Goal: Find specific page/section: Find specific page/section

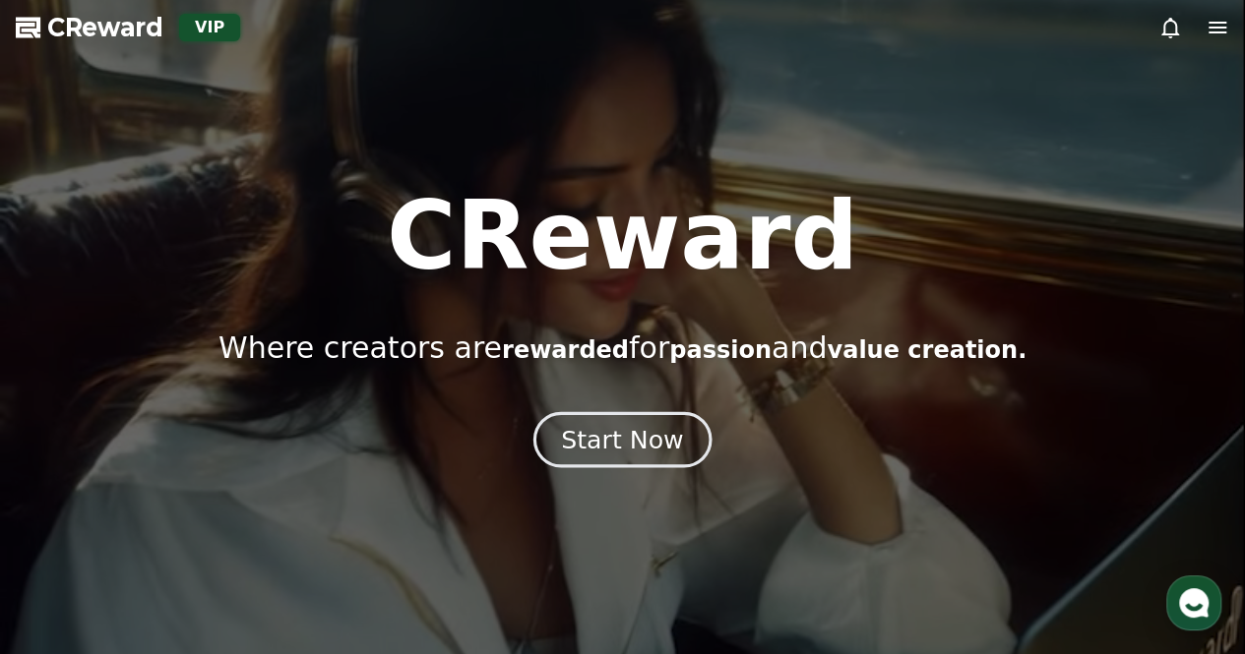
click at [618, 432] on div "Start Now" at bounding box center [622, 439] width 122 height 33
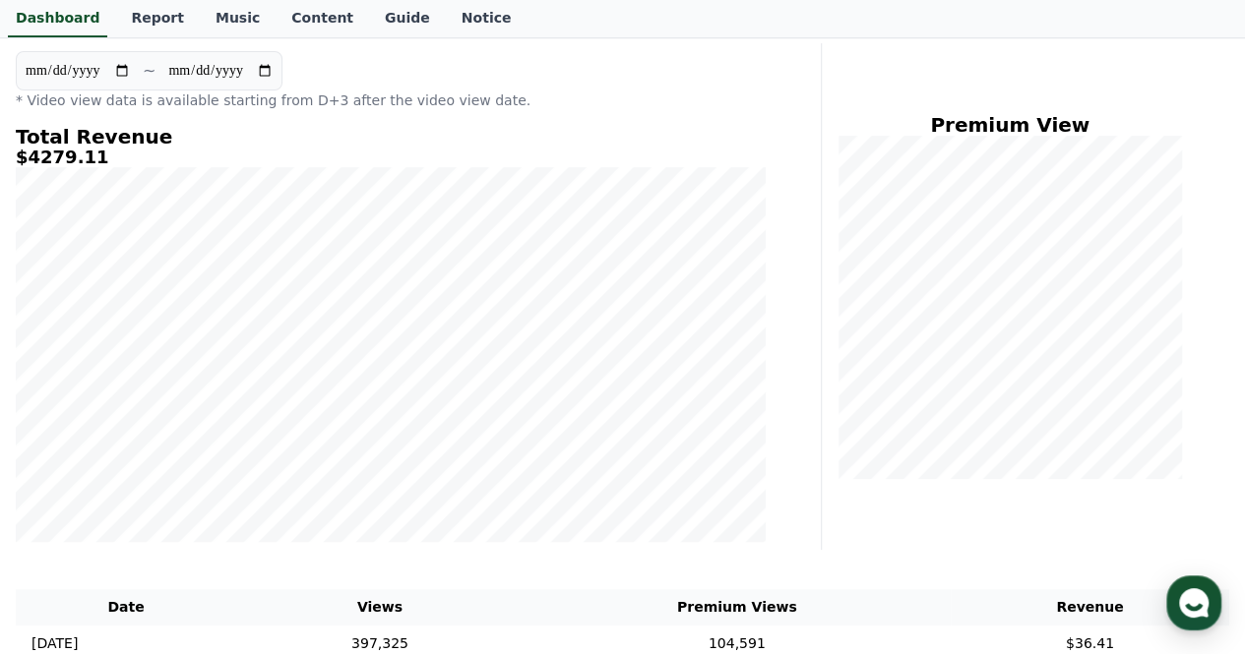
scroll to position [394, 0]
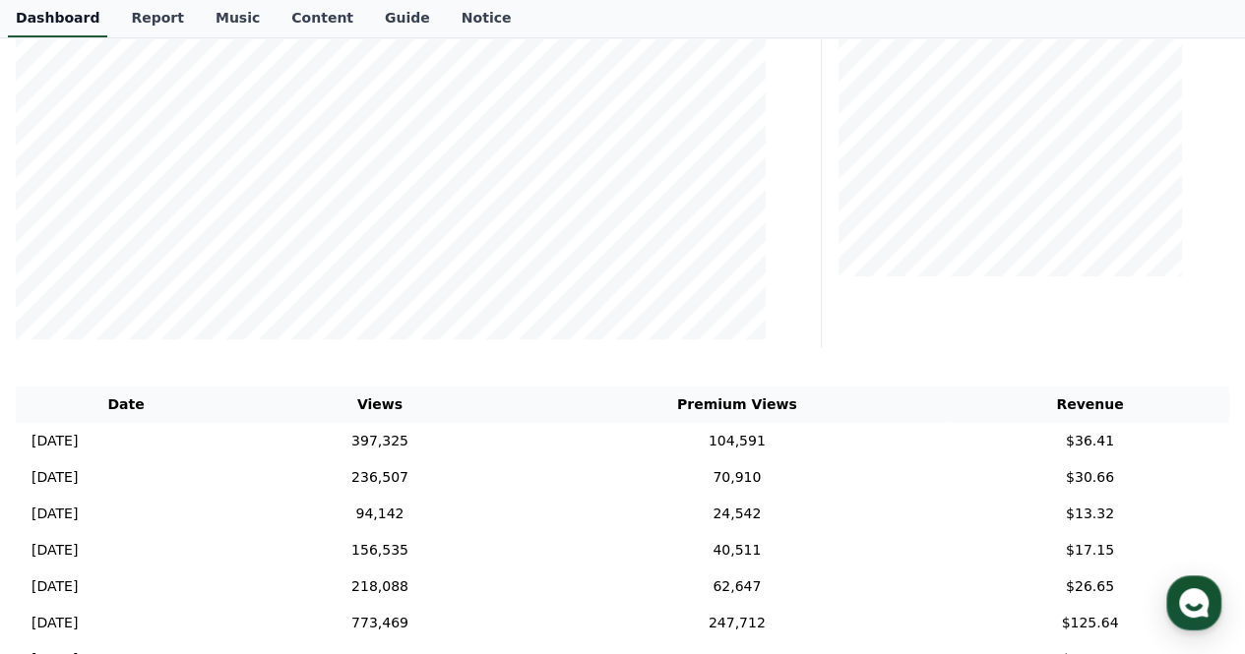
click at [77, 16] on link "Dashboard" at bounding box center [57, 18] width 99 height 37
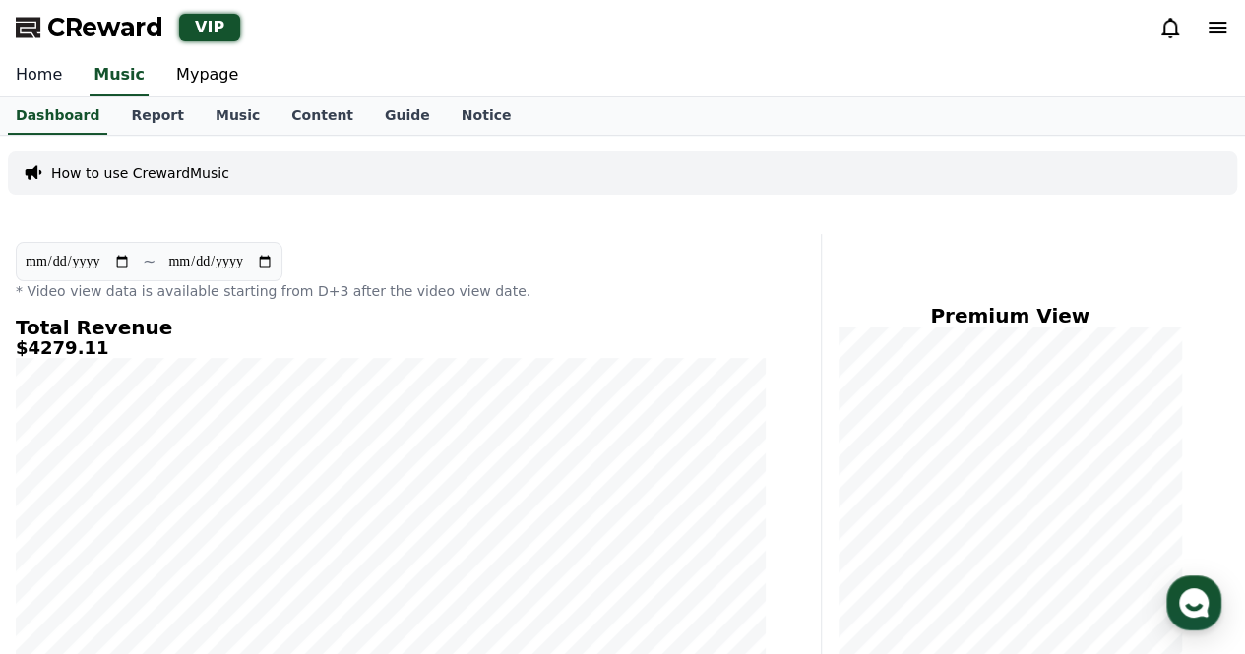
click at [36, 72] on link "Home" at bounding box center [39, 75] width 78 height 41
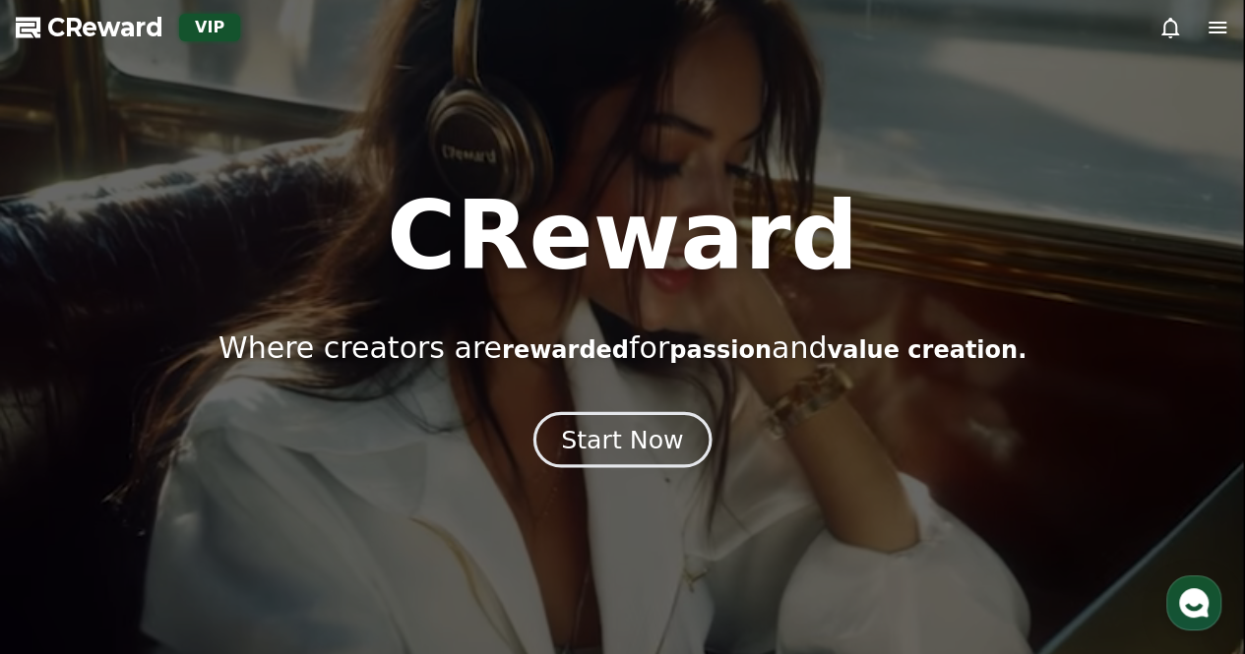
click at [632, 446] on div "Start Now" at bounding box center [622, 439] width 122 height 33
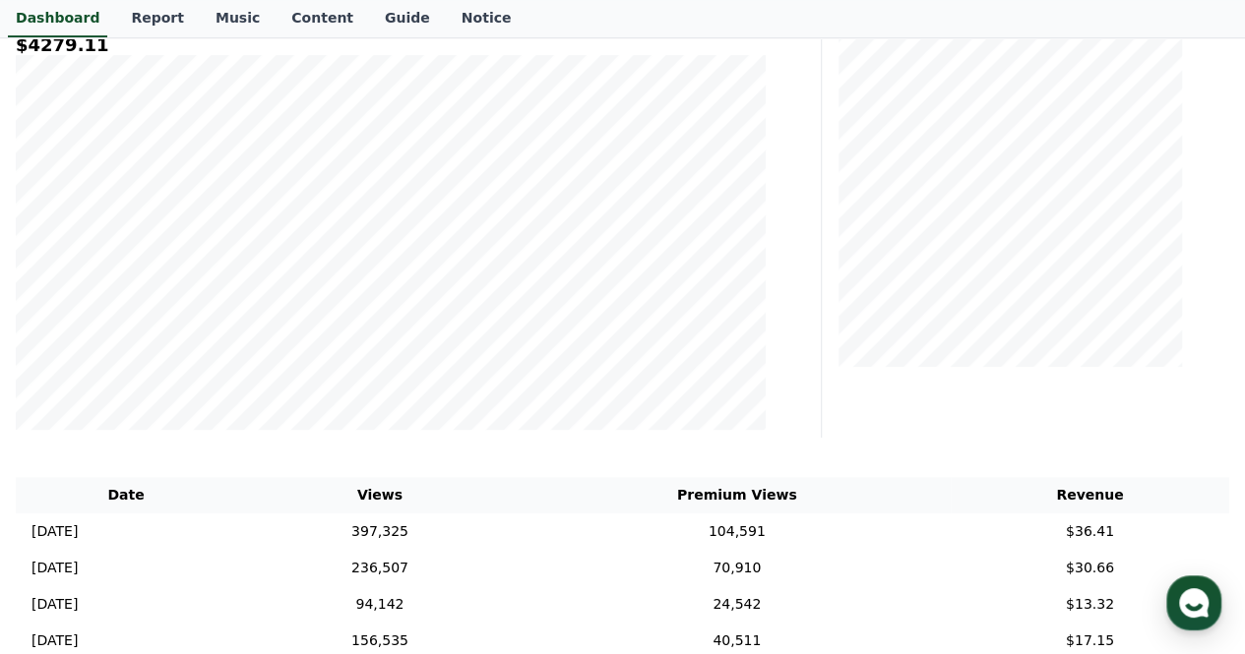
scroll to position [98, 0]
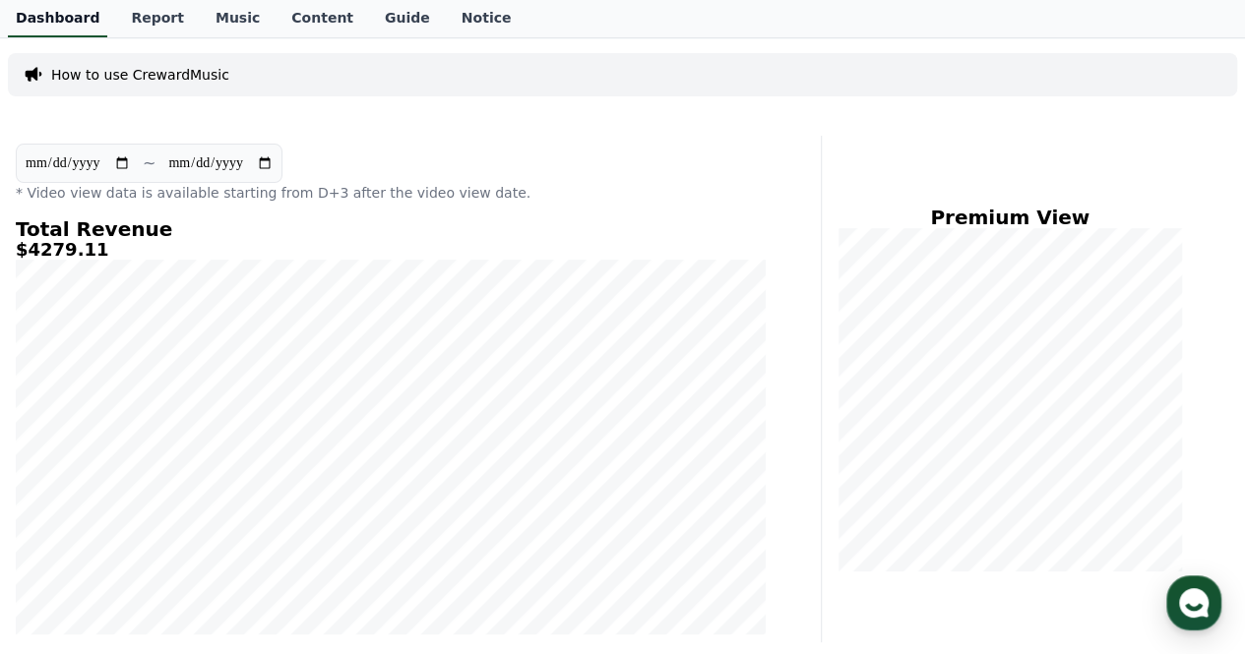
click at [67, 19] on link "Dashboard" at bounding box center [57, 18] width 99 height 37
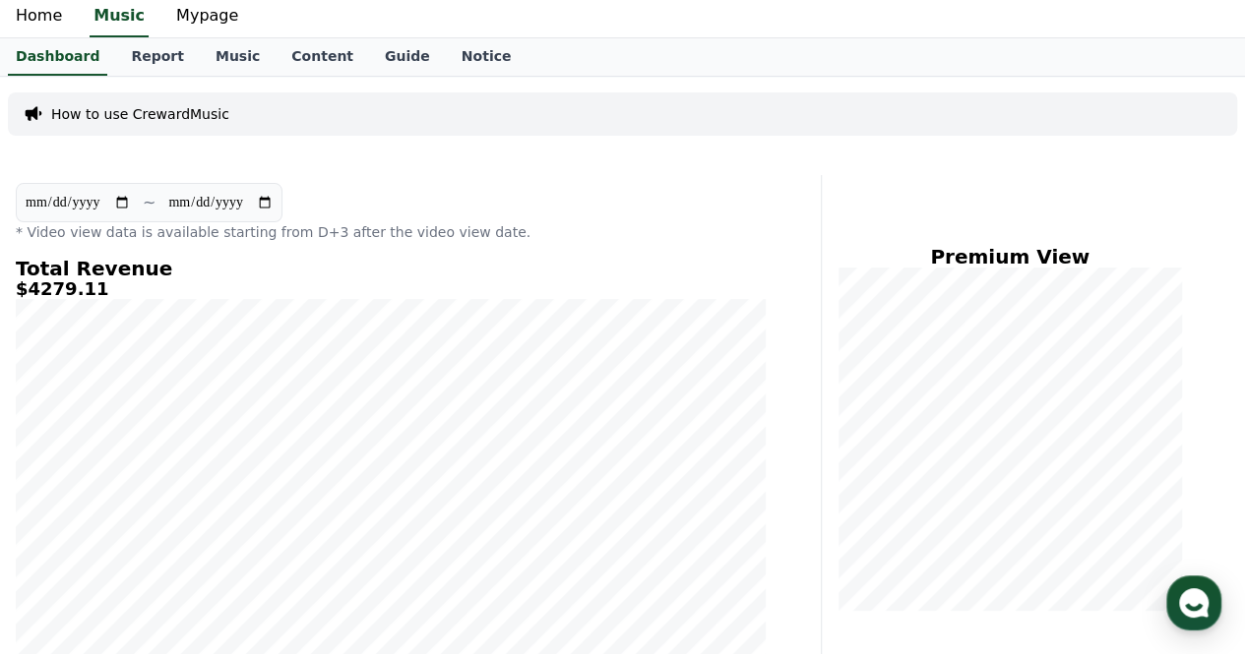
scroll to position [0, 0]
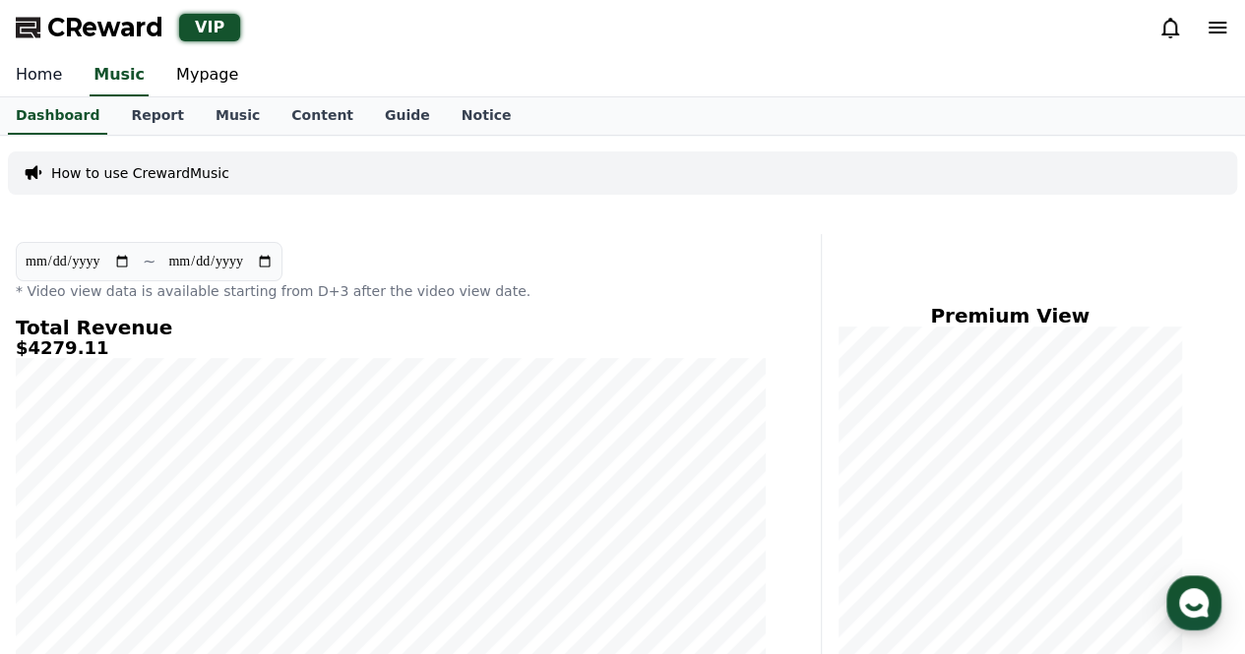
click at [46, 85] on link "Home" at bounding box center [39, 75] width 78 height 41
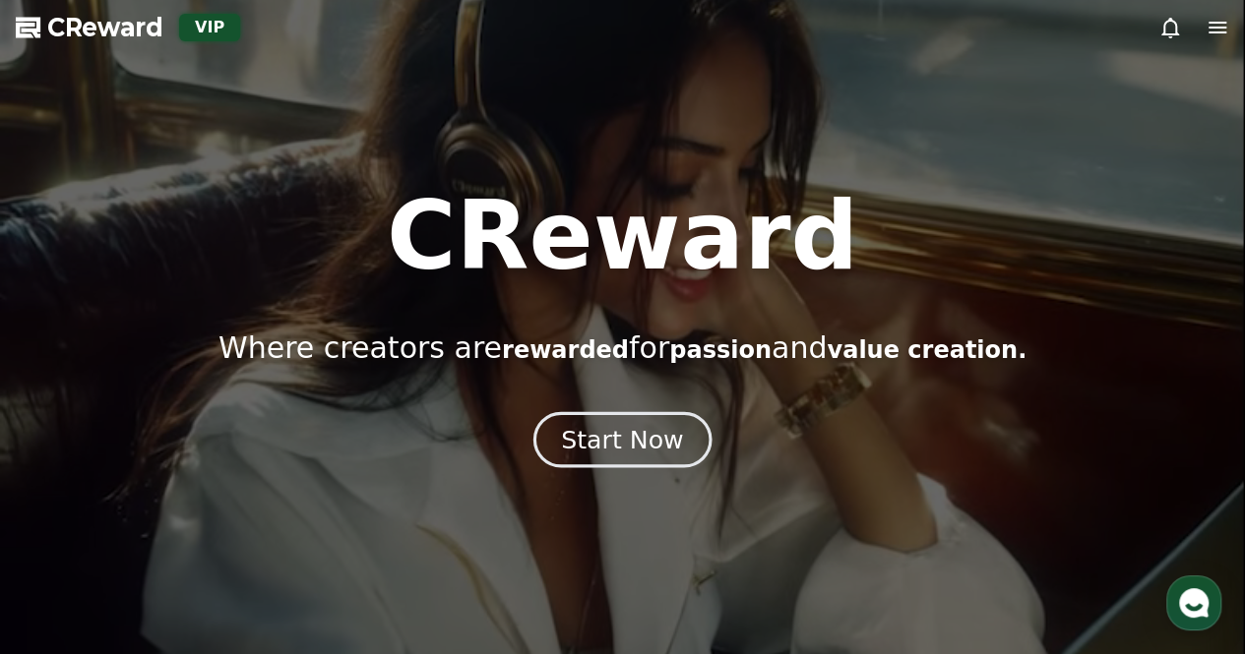
click at [653, 429] on div "Start Now" at bounding box center [622, 439] width 122 height 33
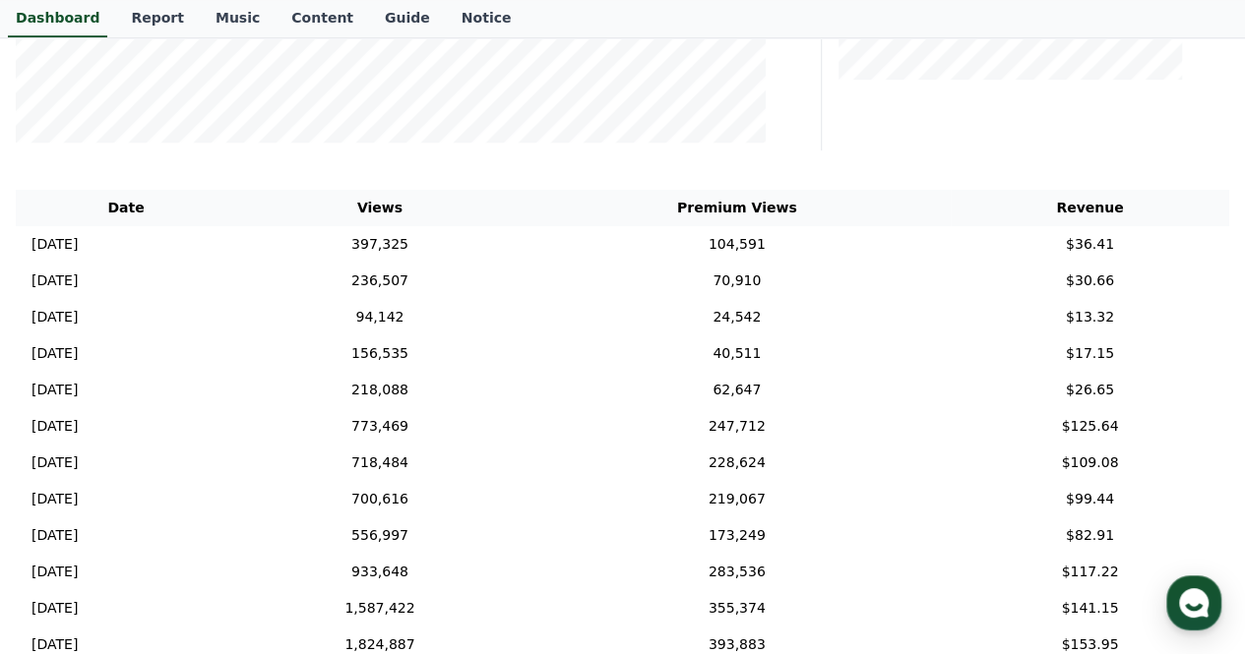
scroll to position [98, 0]
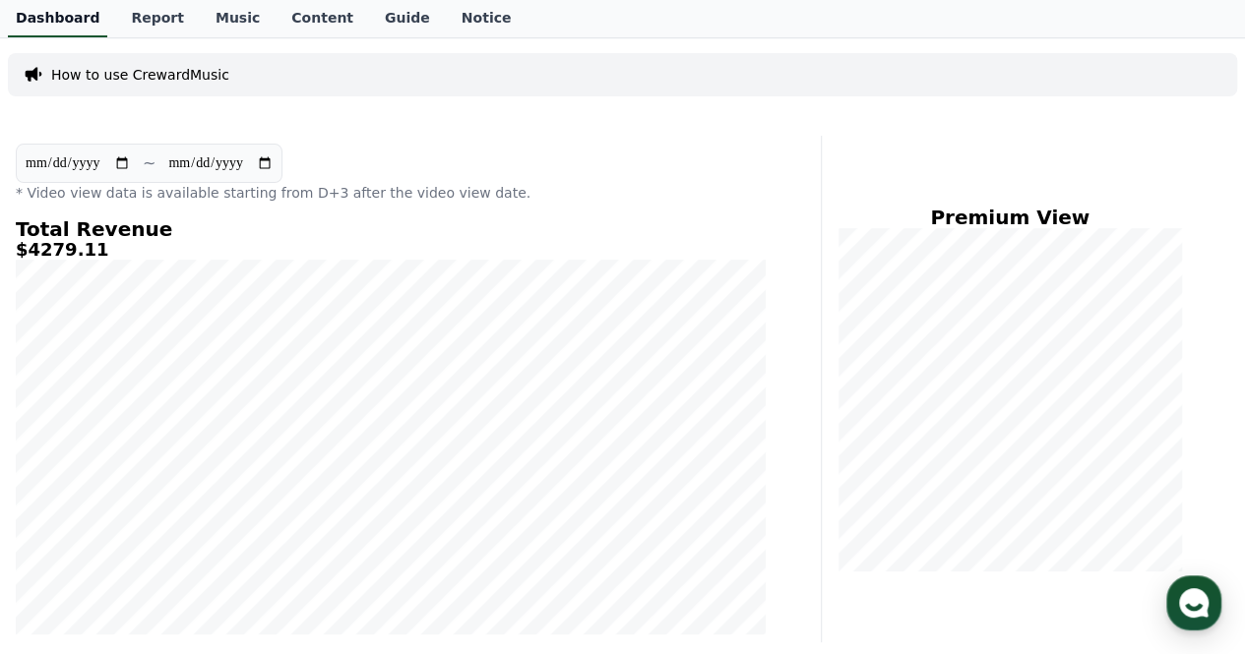
click at [55, 15] on link "Dashboard" at bounding box center [57, 18] width 99 height 37
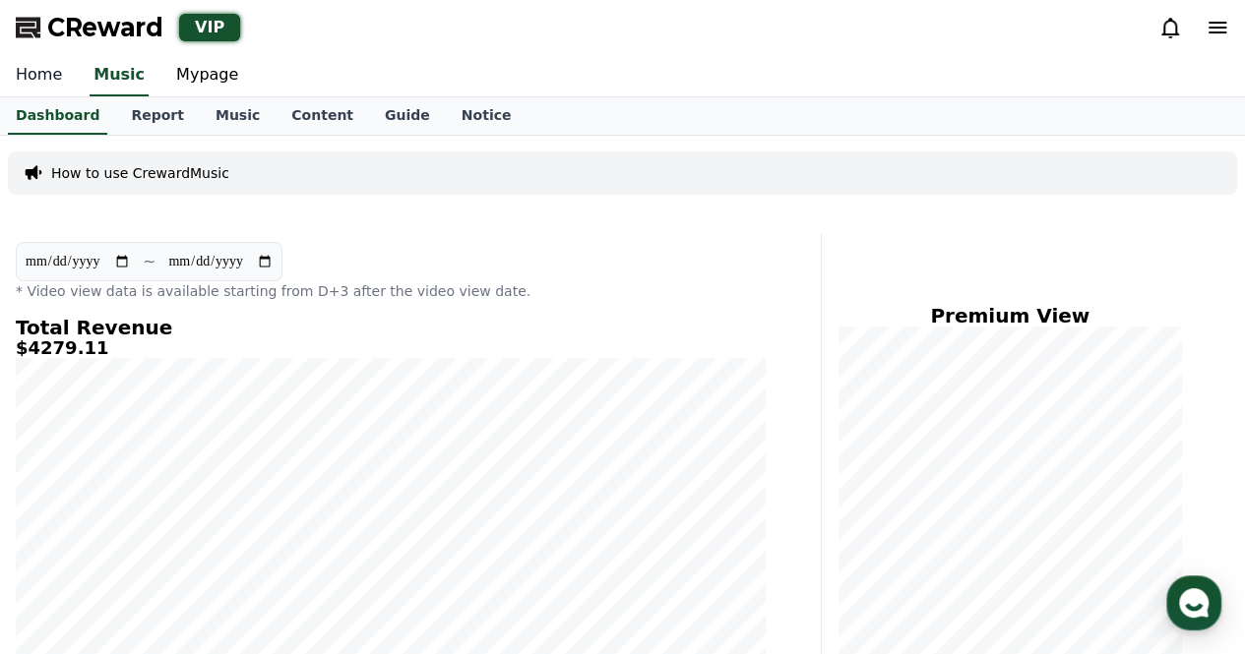
click at [54, 71] on link "Home" at bounding box center [39, 75] width 78 height 41
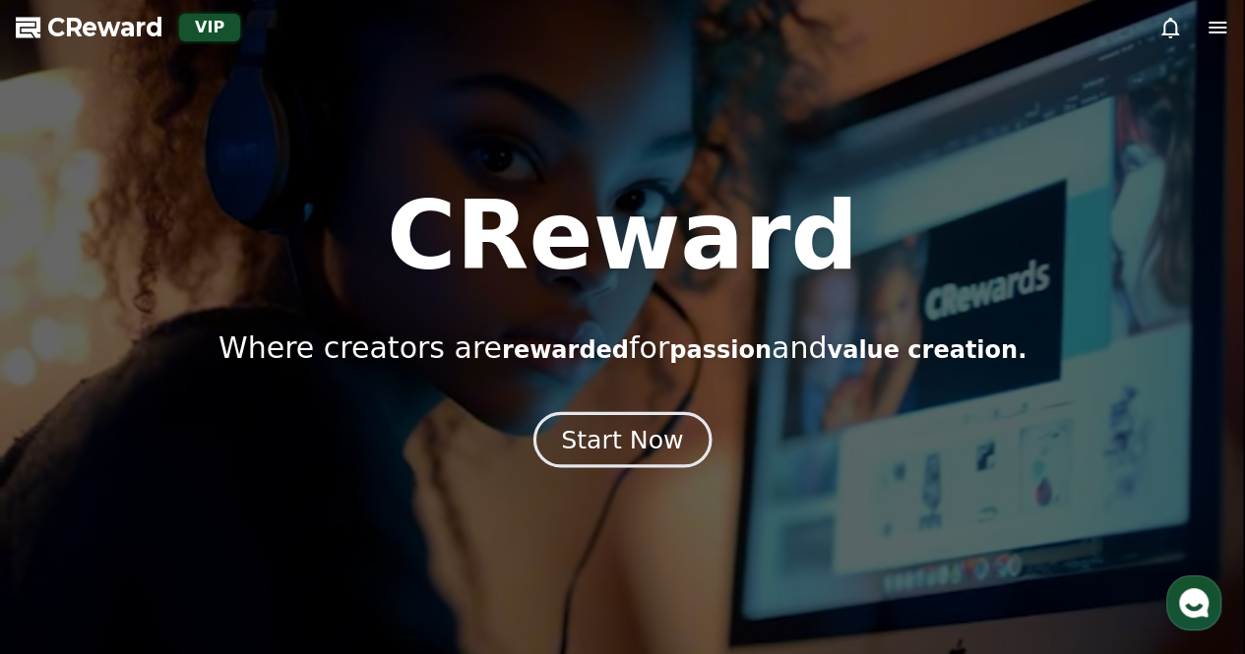
click at [610, 436] on div "Start Now" at bounding box center [622, 439] width 122 height 33
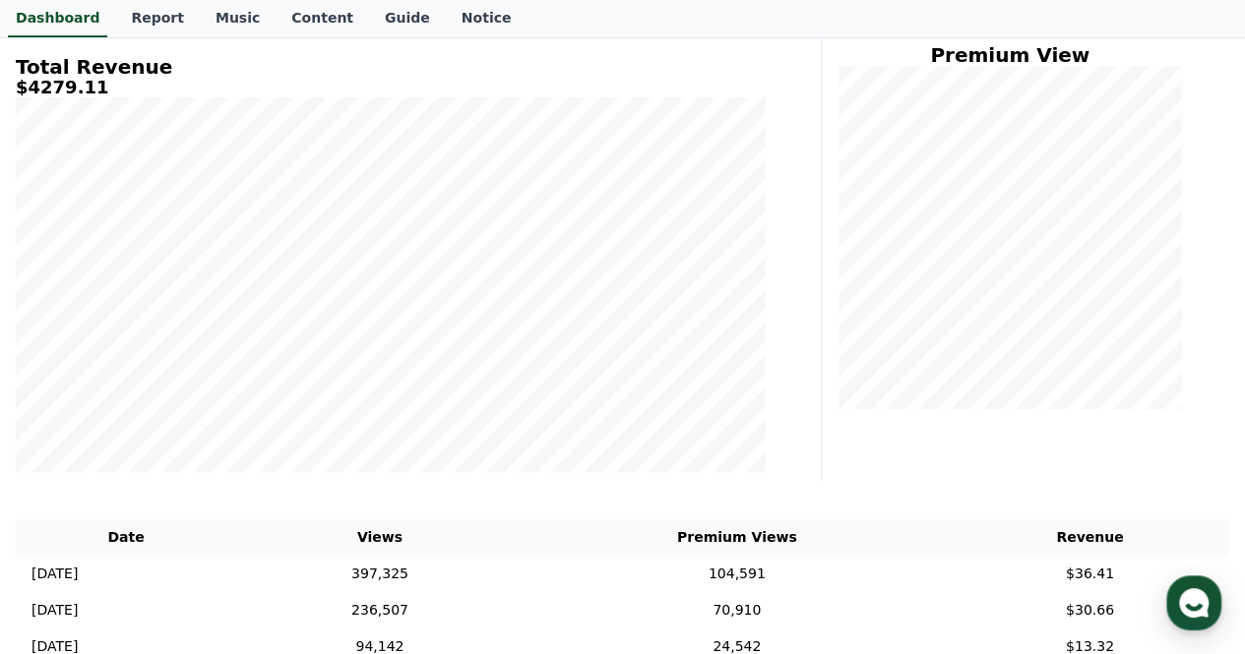
scroll to position [394, 0]
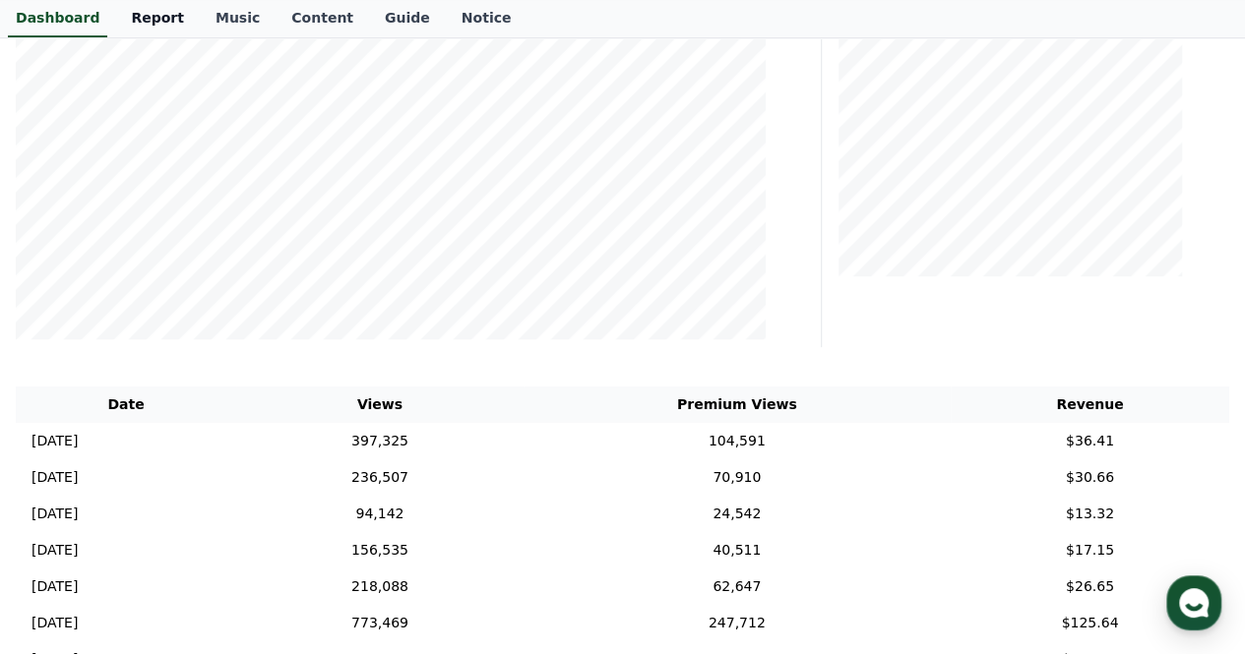
click at [144, 17] on link "Report" at bounding box center [157, 18] width 85 height 37
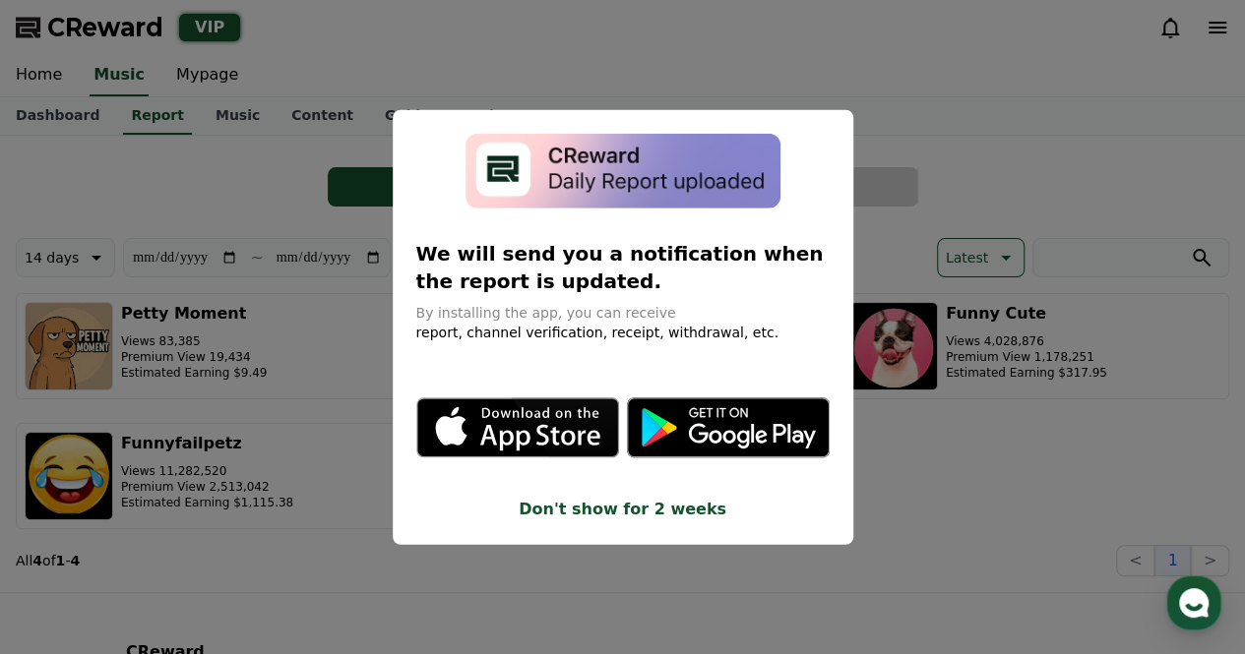
click at [1019, 158] on button "close modal" at bounding box center [622, 327] width 1245 height 654
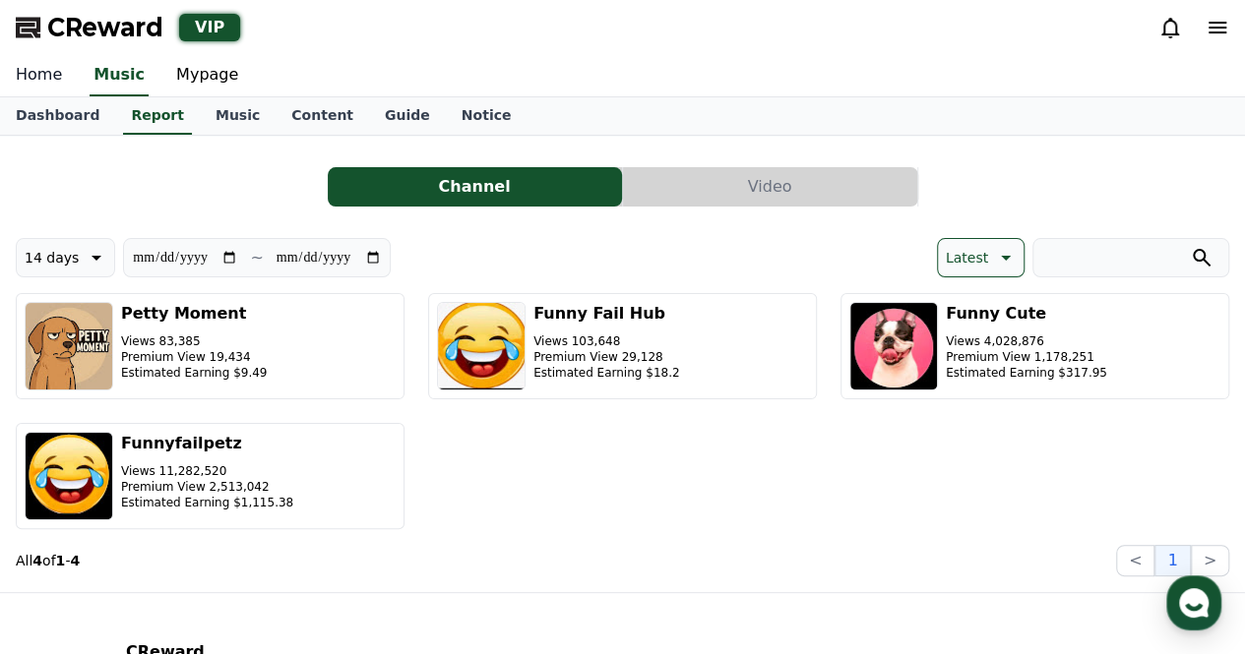
click at [56, 78] on link "Home" at bounding box center [39, 75] width 78 height 41
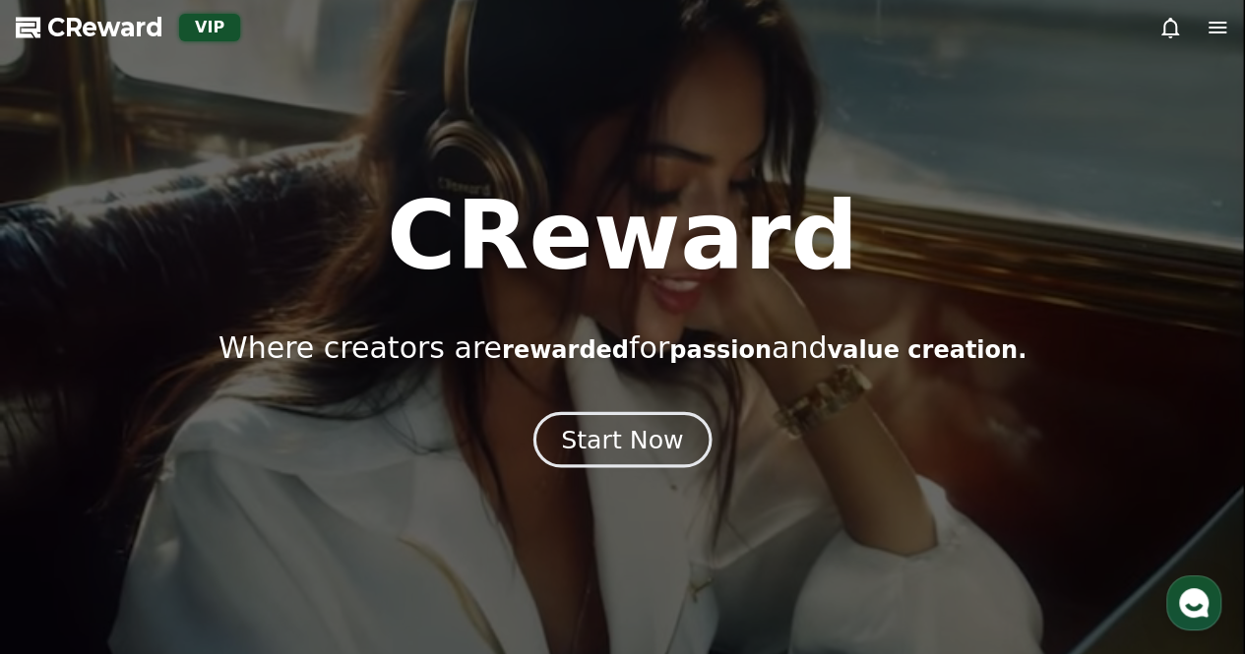
click at [602, 440] on div "Start Now" at bounding box center [622, 439] width 122 height 33
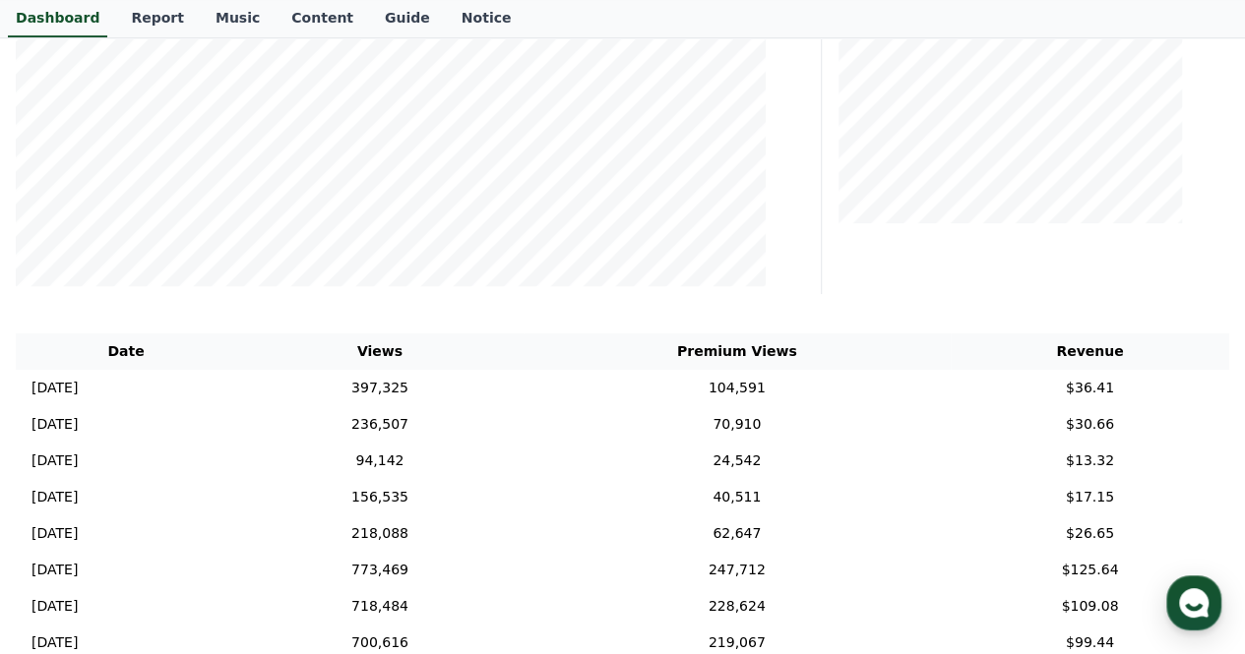
scroll to position [492, 0]
